Goal: Transaction & Acquisition: Purchase product/service

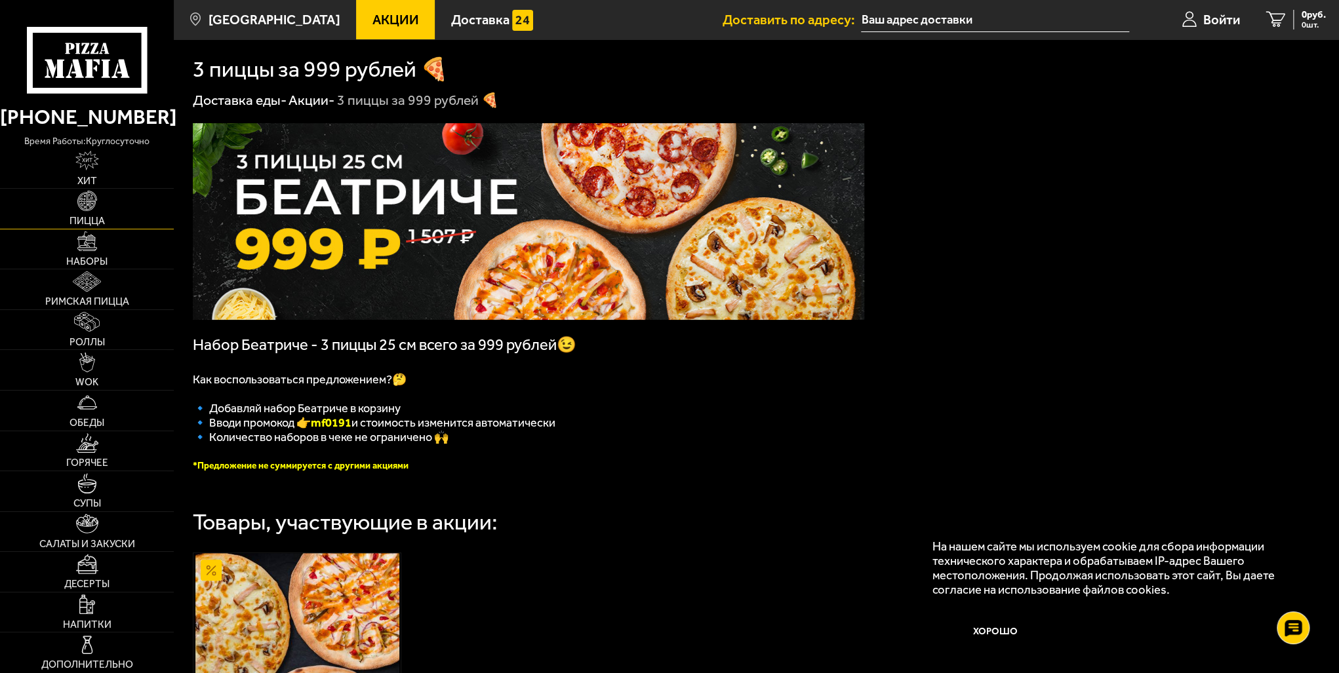
click at [92, 199] on img at bounding box center [87, 201] width 20 height 20
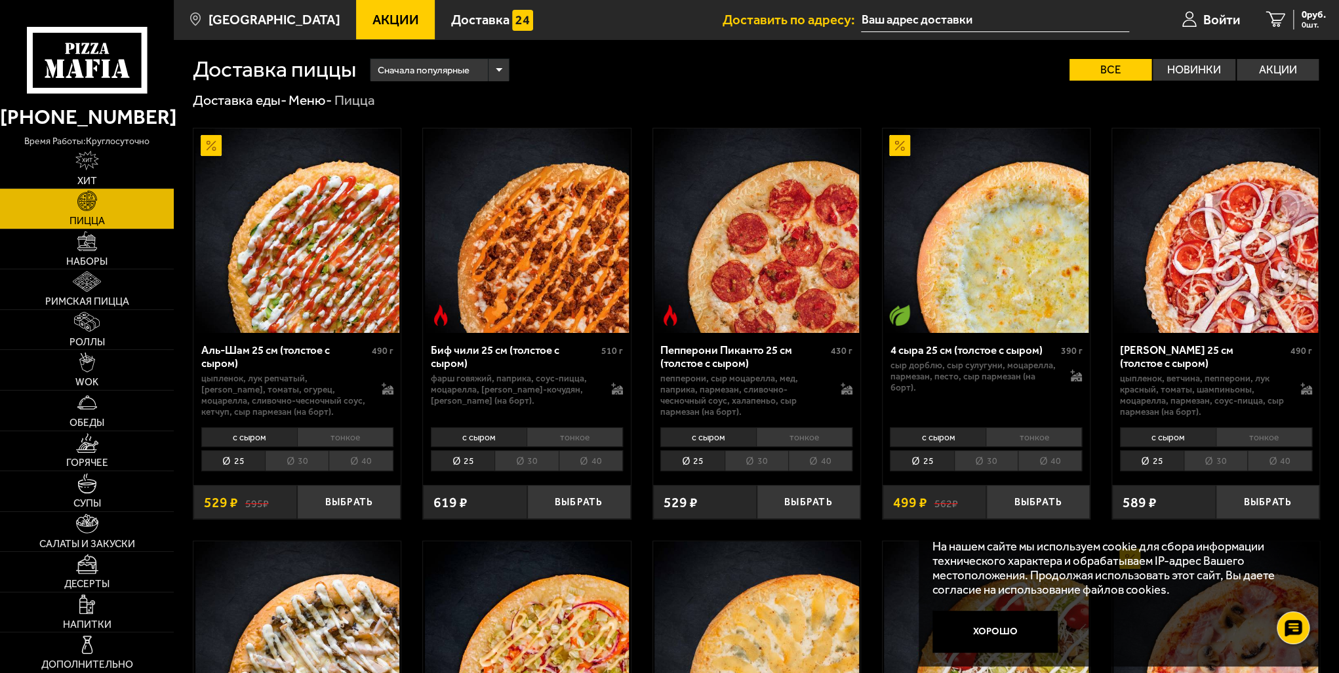
click at [500, 74] on div "Сначала популярные" at bounding box center [440, 70] width 138 height 22
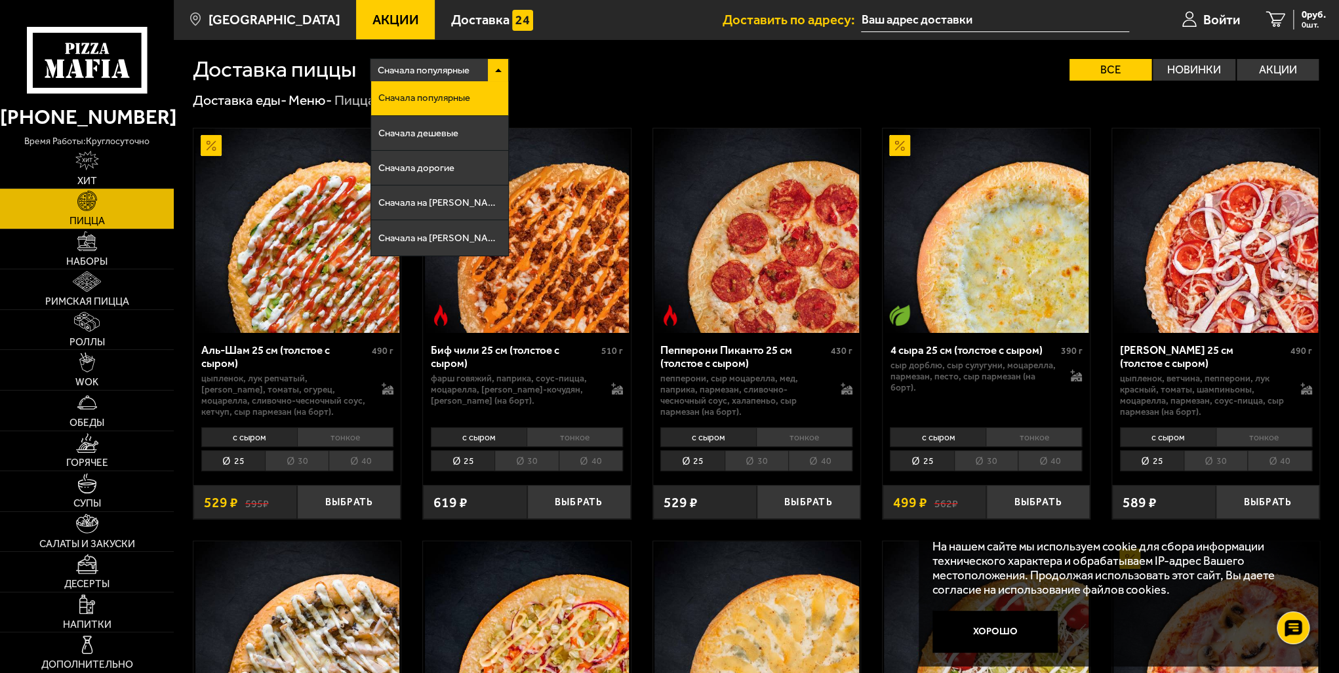
click at [629, 51] on div "Доставка пиццы Сначала популярные Сначала популярные Сначала дешевые Сначала до…" at bounding box center [756, 59] width 1127 height 41
click at [664, 68] on div "Сначала популярные Сначала популярные Сначала дешевые Сначала дорогие Сначала н…" at bounding box center [838, 69] width 964 height 22
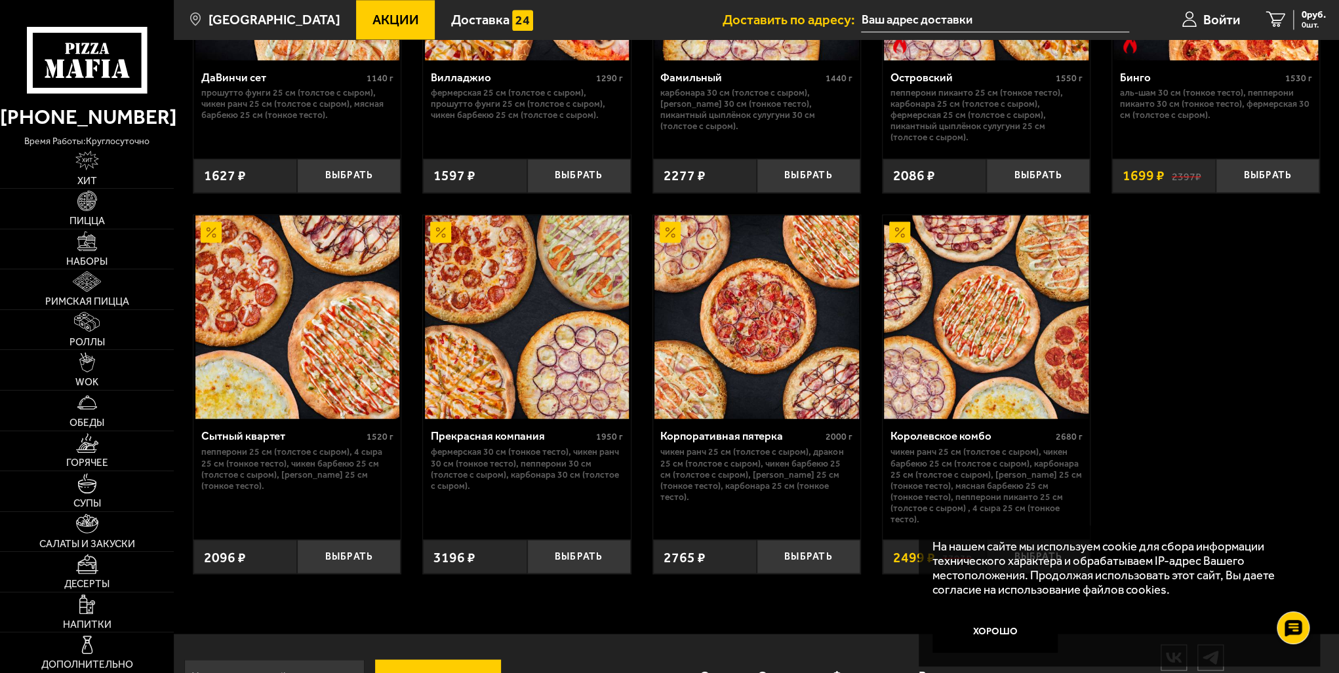
scroll to position [1246, 0]
